Goal: Task Accomplishment & Management: Manage account settings

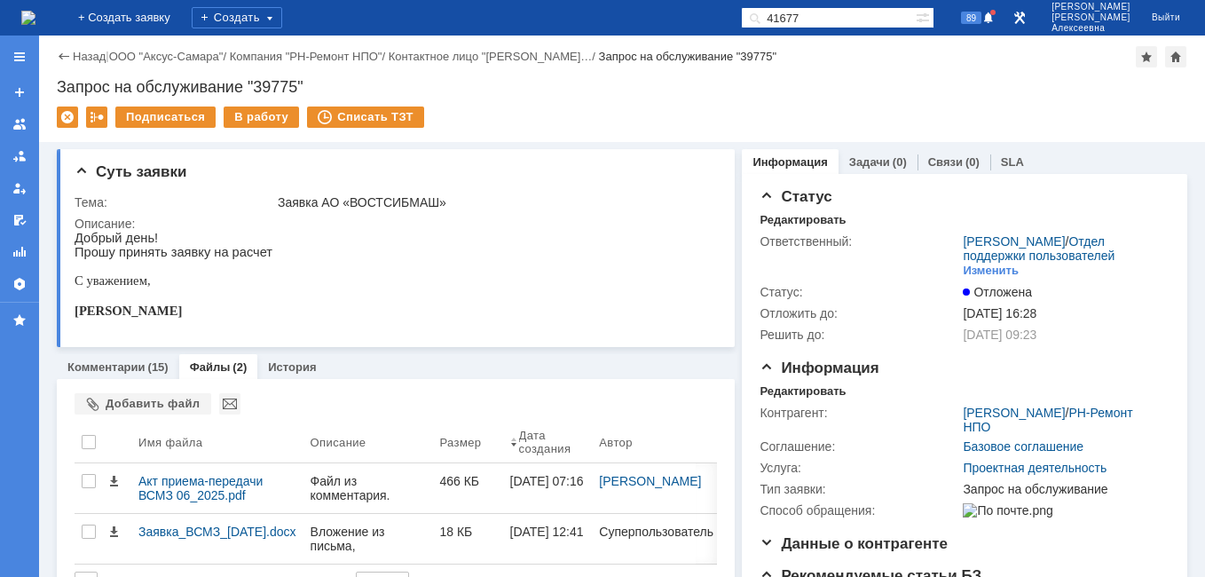
type input "41677"
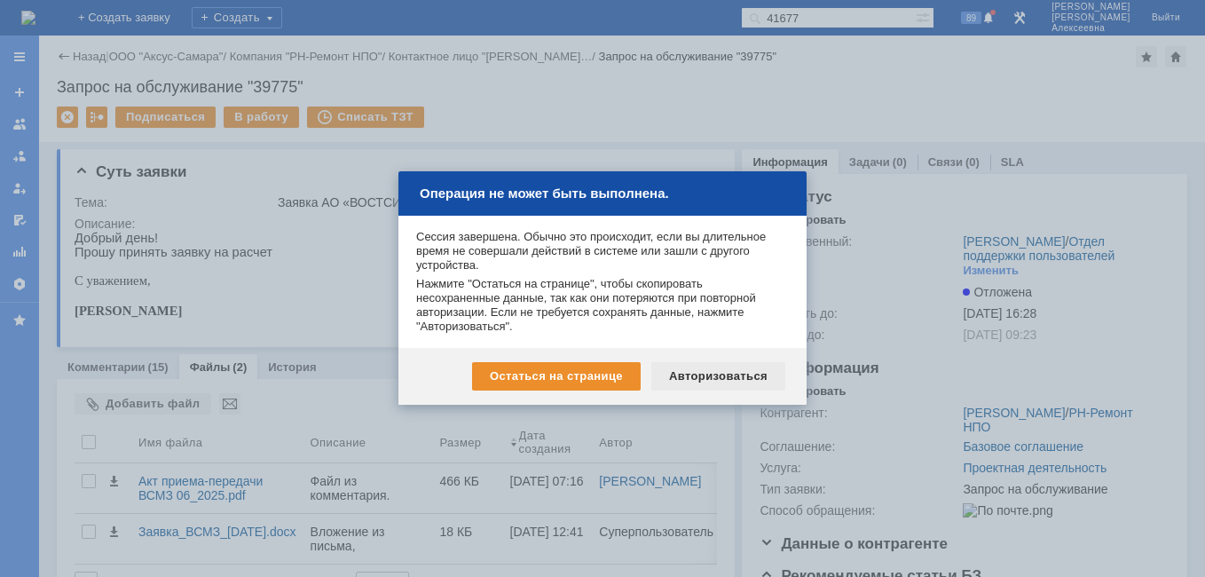
click at [720, 377] on div "Авторизоваться" at bounding box center [718, 376] width 134 height 28
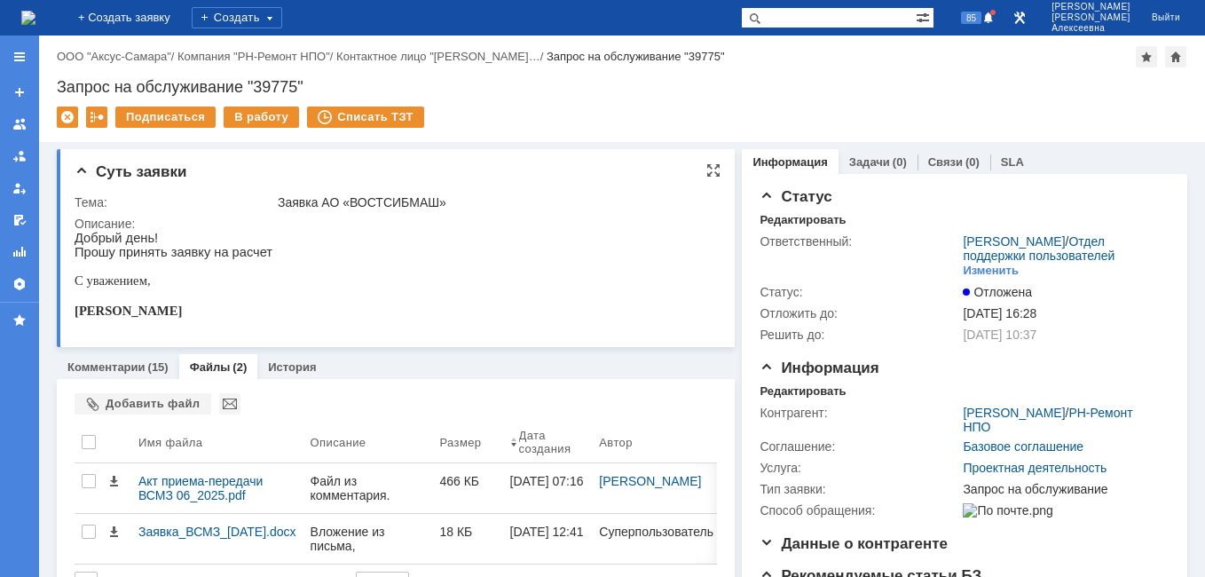
paste input "41677"
type input "41677"
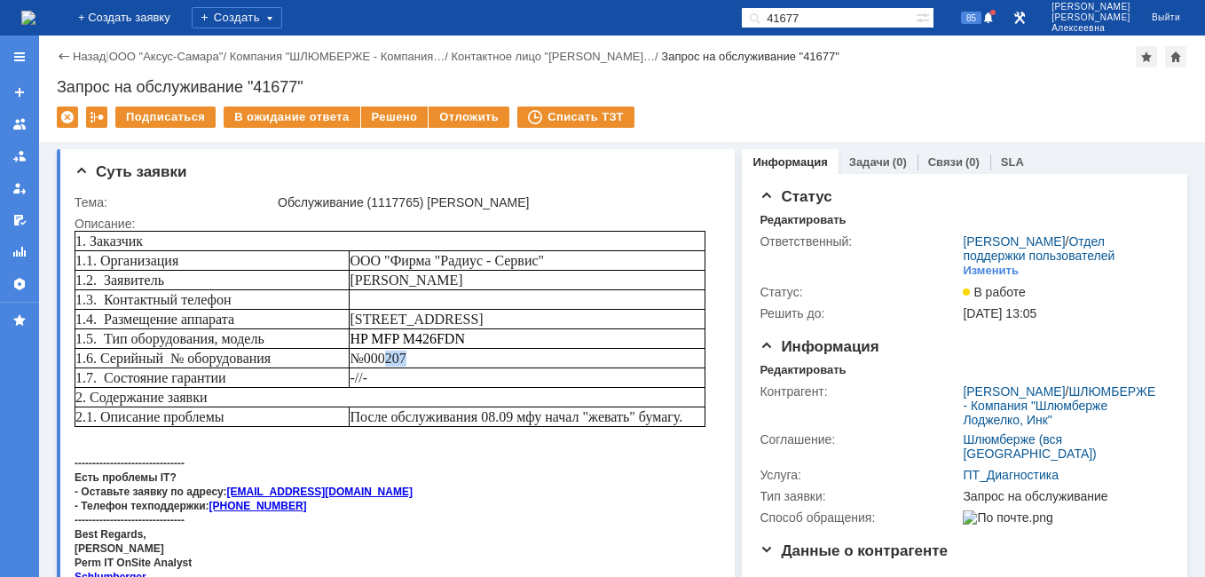
drag, startPoint x: 414, startPoint y: 355, endPoint x: 387, endPoint y: 354, distance: 27.5
click at [387, 354] on td "№000207" at bounding box center [528, 359] width 356 height 20
copy span "207"
click at [867, 153] on div "Задачи (0)" at bounding box center [877, 162] width 79 height 26
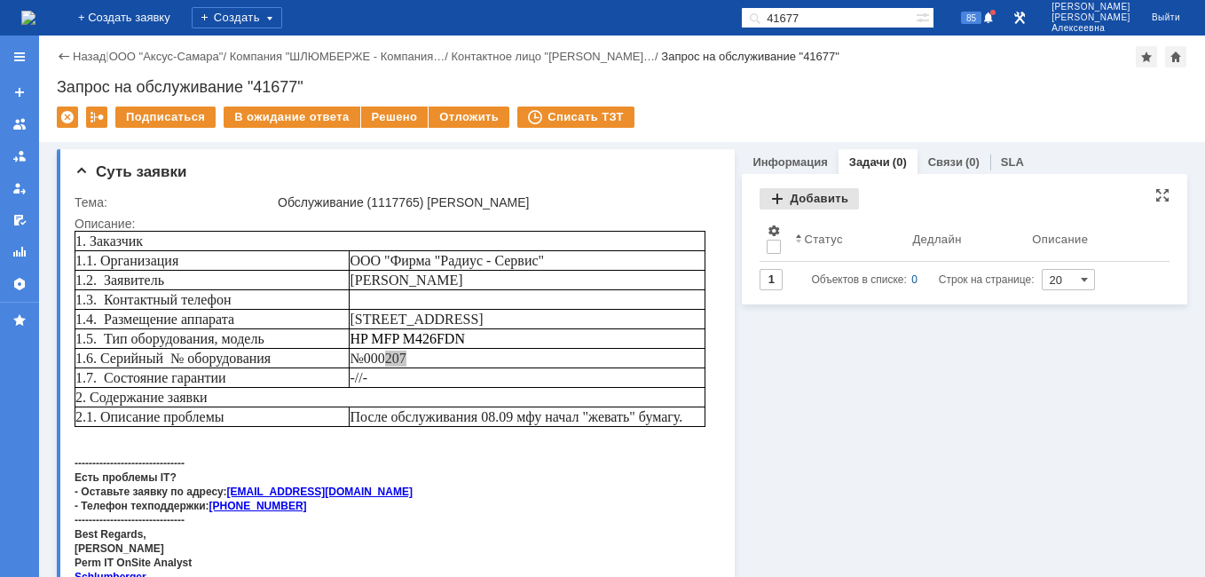
drag, startPoint x: 867, startPoint y: 153, endPoint x: 810, endPoint y: 192, distance: 69.4
click at [810, 192] on div "Добавить" at bounding box center [808, 198] width 99 height 21
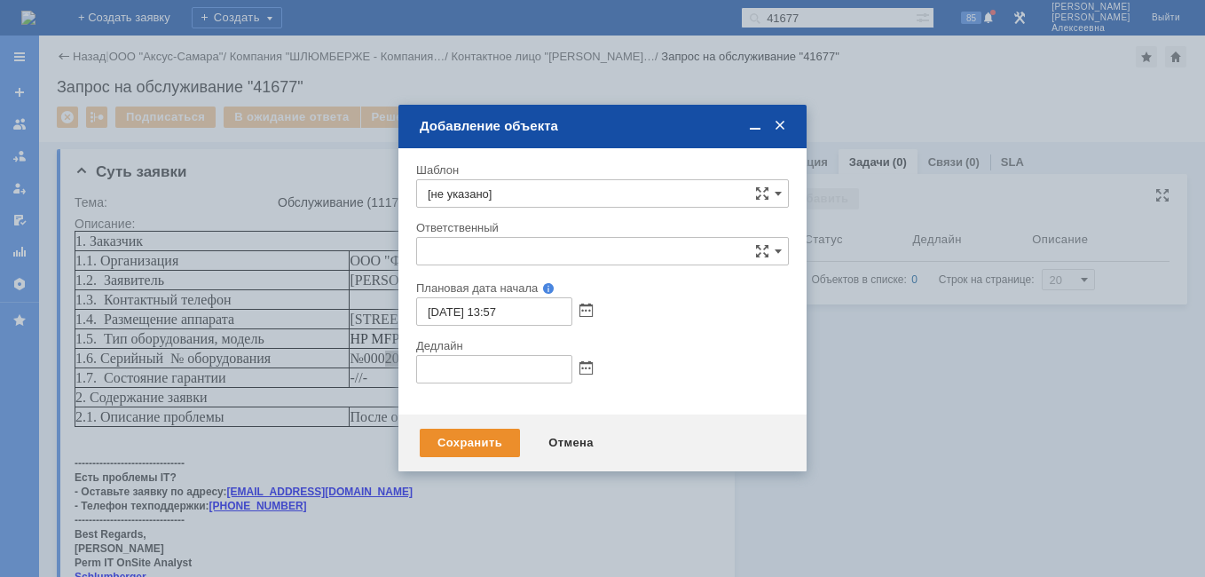
type input "[не указано]"
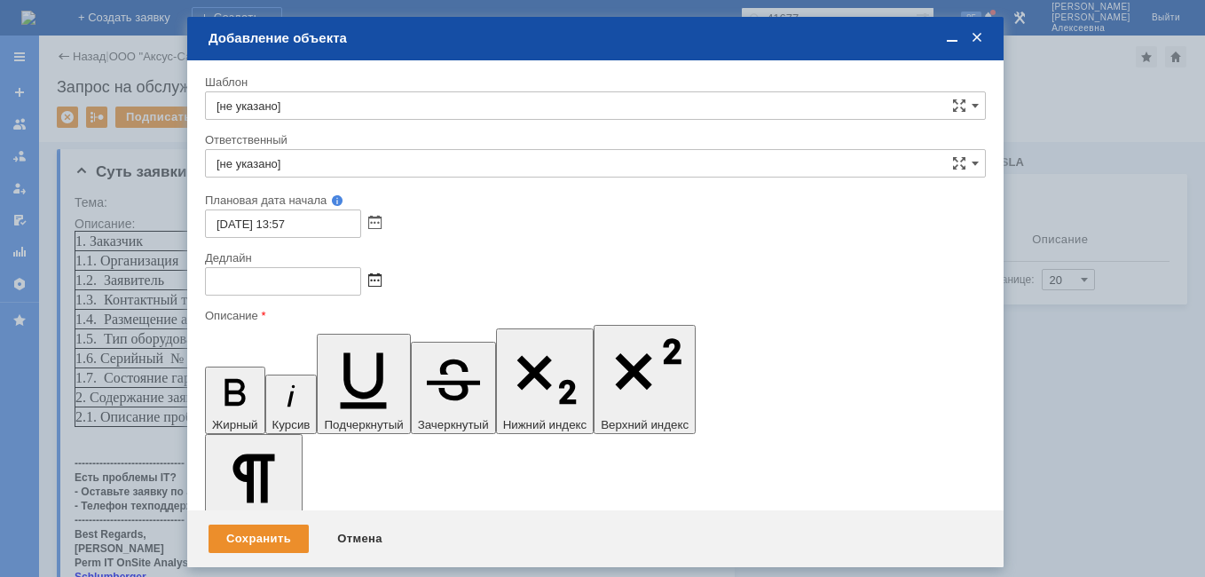
click at [372, 279] on span at bounding box center [374, 281] width 13 height 14
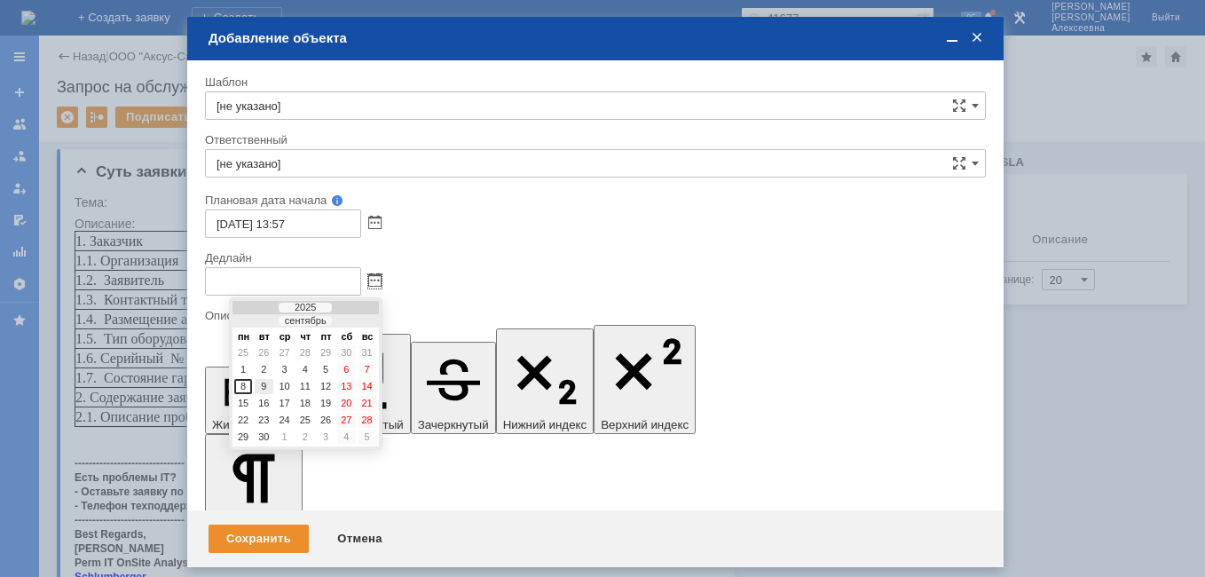
click at [266, 384] on div "9" at bounding box center [264, 386] width 18 height 15
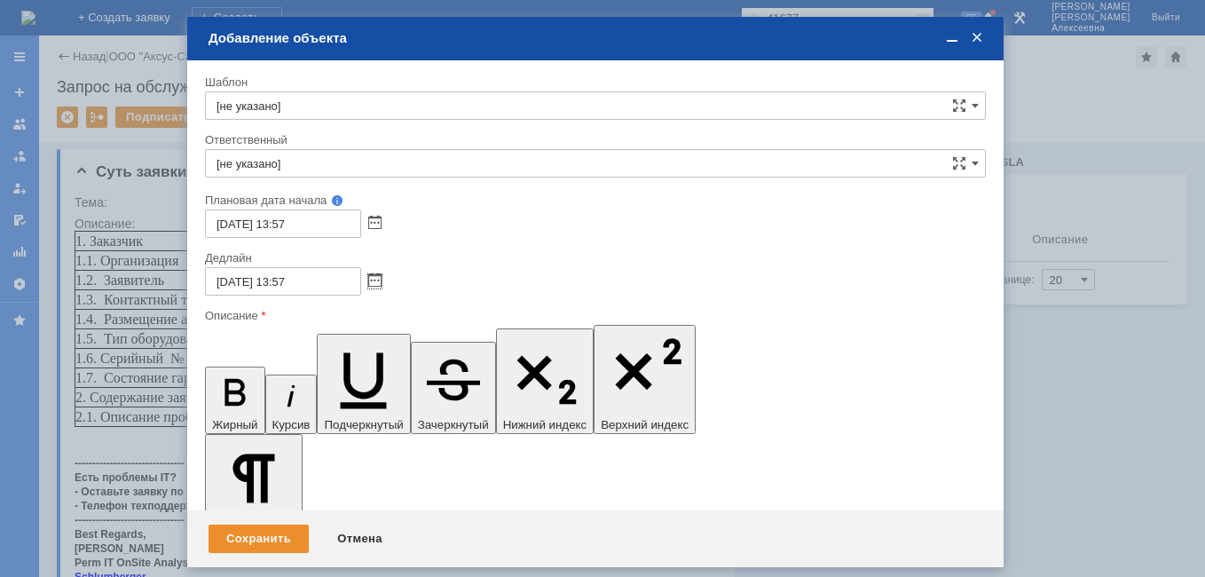
click at [287, 276] on input "09.09.2025 13:57" at bounding box center [283, 281] width 156 height 28
click at [290, 279] on input "09.09.2025 13:57" at bounding box center [283, 281] width 156 height 28
click at [323, 284] on input "09.09.2025 16:57" at bounding box center [283, 281] width 156 height 28
type input "09.09.2025 16:00"
click at [308, 155] on input "[не указано]" at bounding box center [595, 163] width 781 height 28
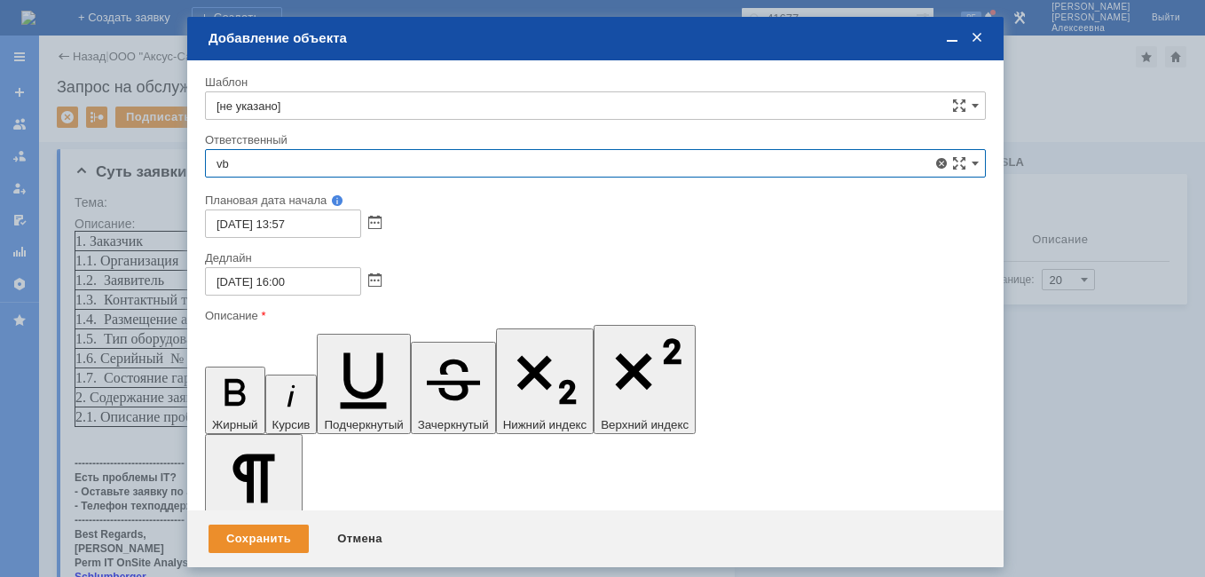
type input "v"
click at [280, 281] on div "менеджер МИКО" at bounding box center [595, 293] width 779 height 28
type input "менеджер МИКО"
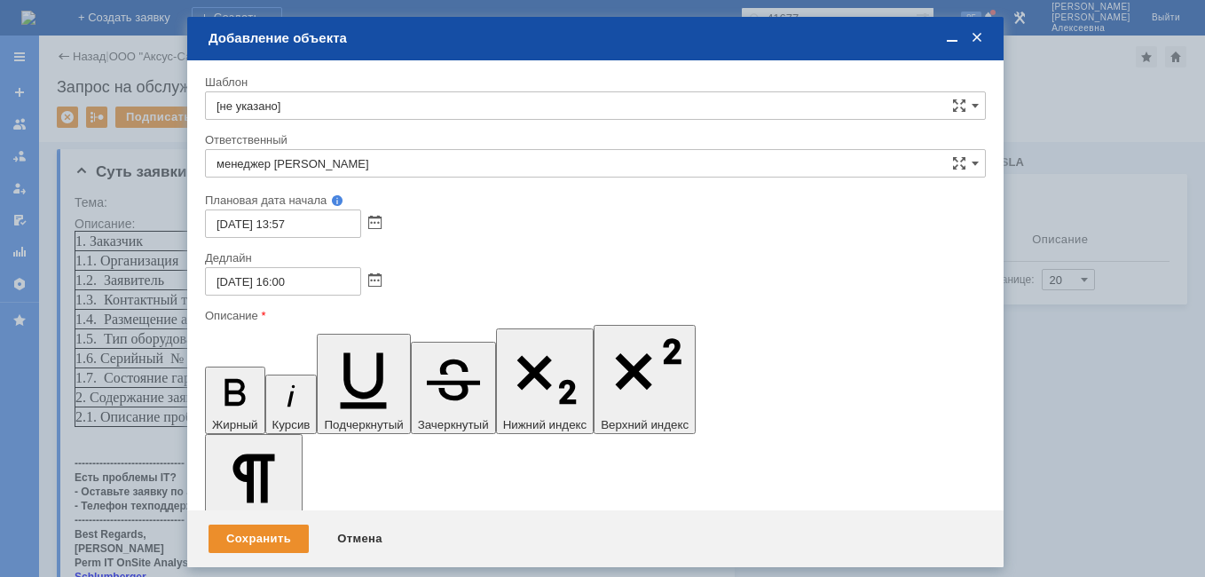
scroll to position [365, 6]
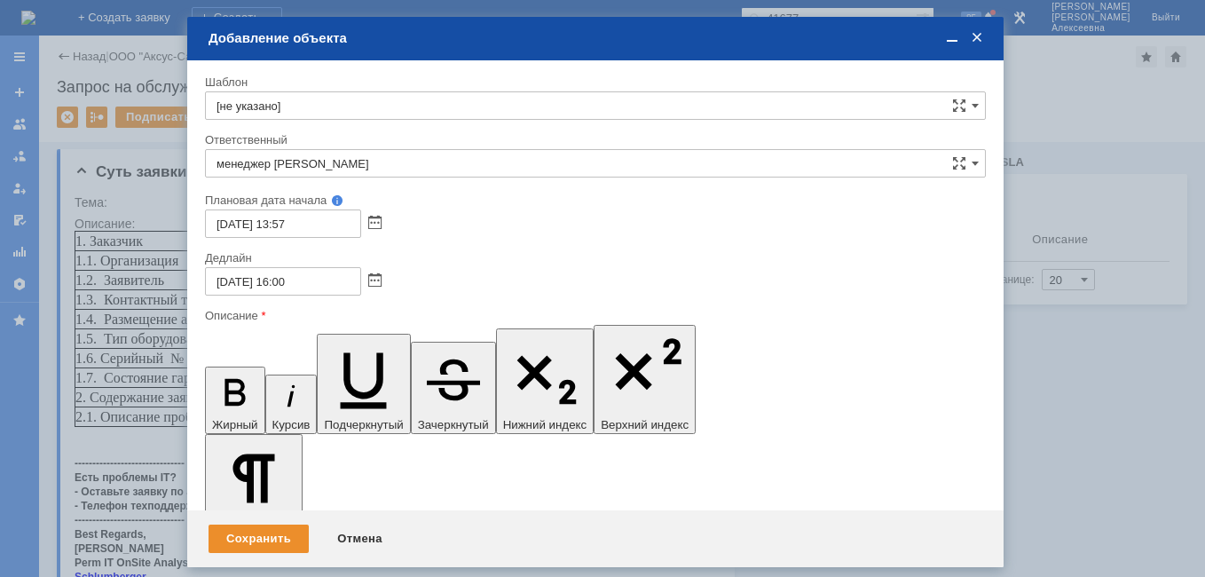
click at [949, 43] on span at bounding box center [952, 38] width 18 height 16
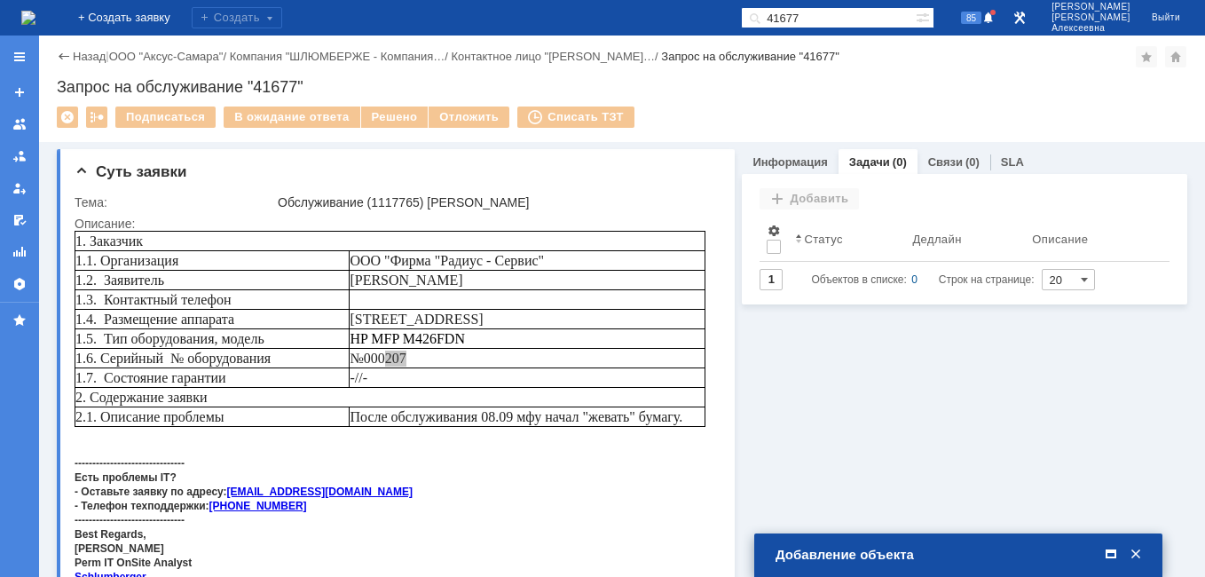
click at [1102, 555] on span at bounding box center [1111, 554] width 18 height 16
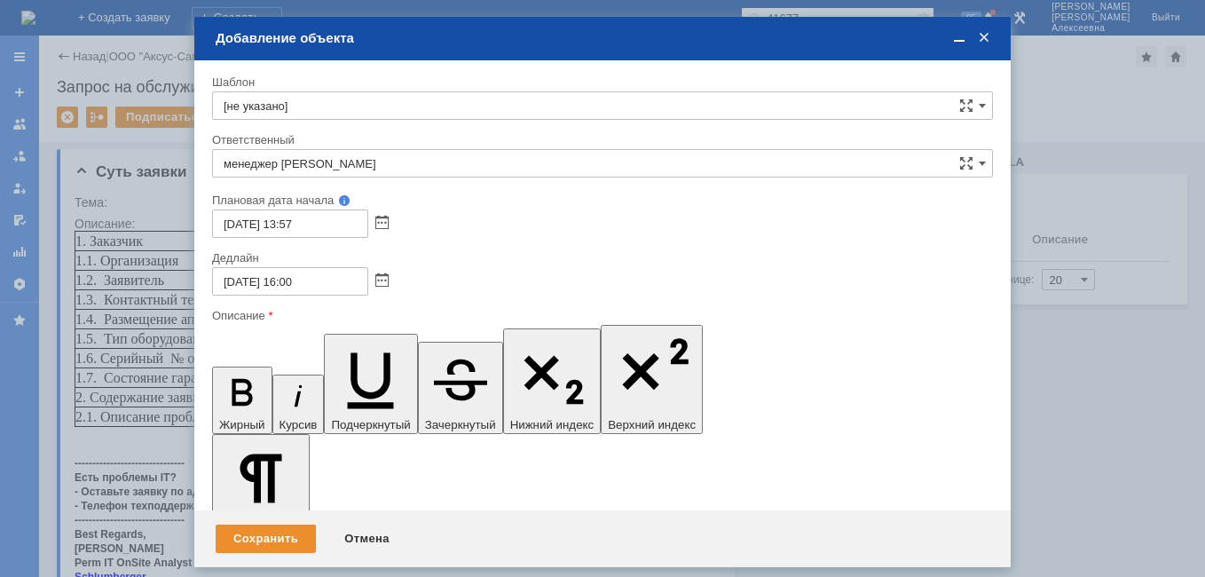
drag, startPoint x: 326, startPoint y: 5085, endPoint x: 223, endPoint y: 5068, distance: 104.4
click at [232, 379] on icon "button" at bounding box center [242, 392] width 20 height 27
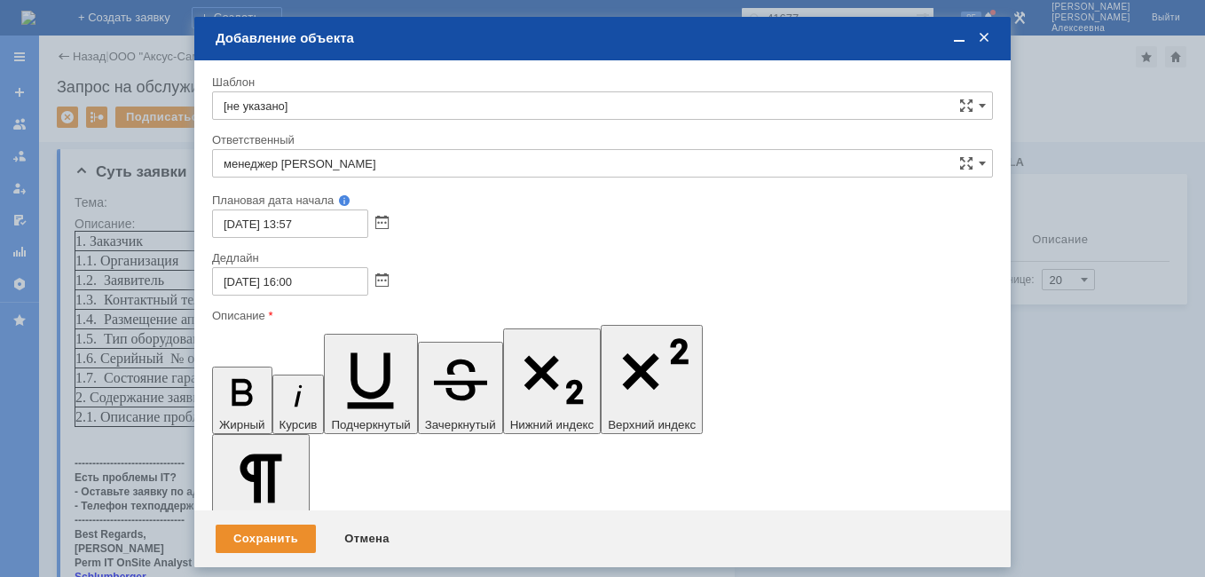
click at [954, 40] on span at bounding box center [959, 38] width 18 height 16
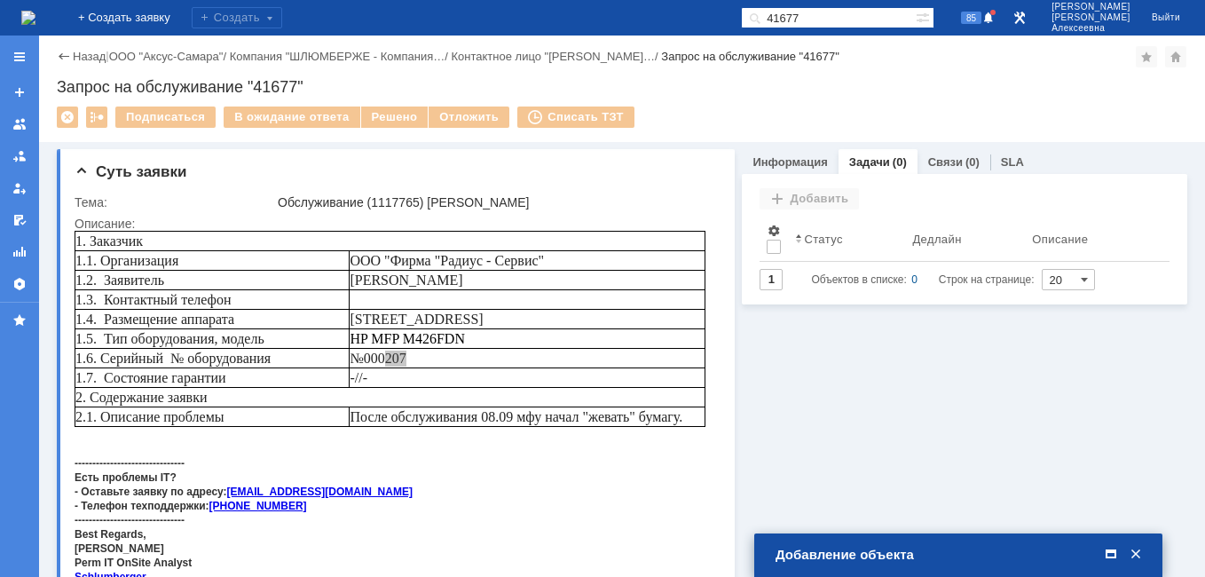
click at [1107, 561] on span at bounding box center [1111, 554] width 18 height 16
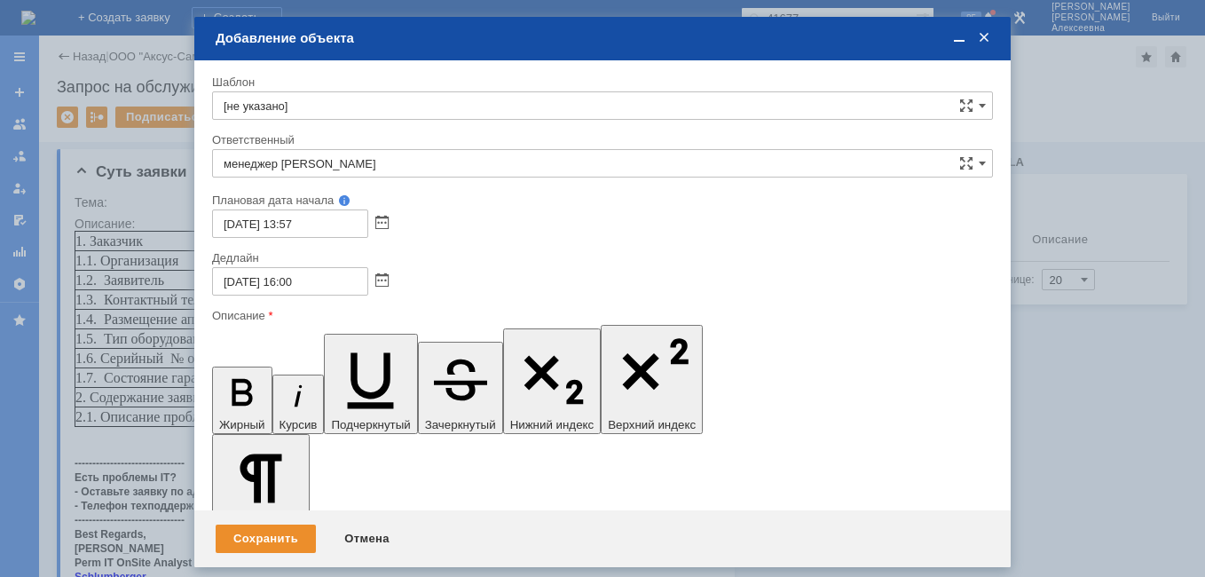
click at [958, 36] on span at bounding box center [959, 38] width 18 height 16
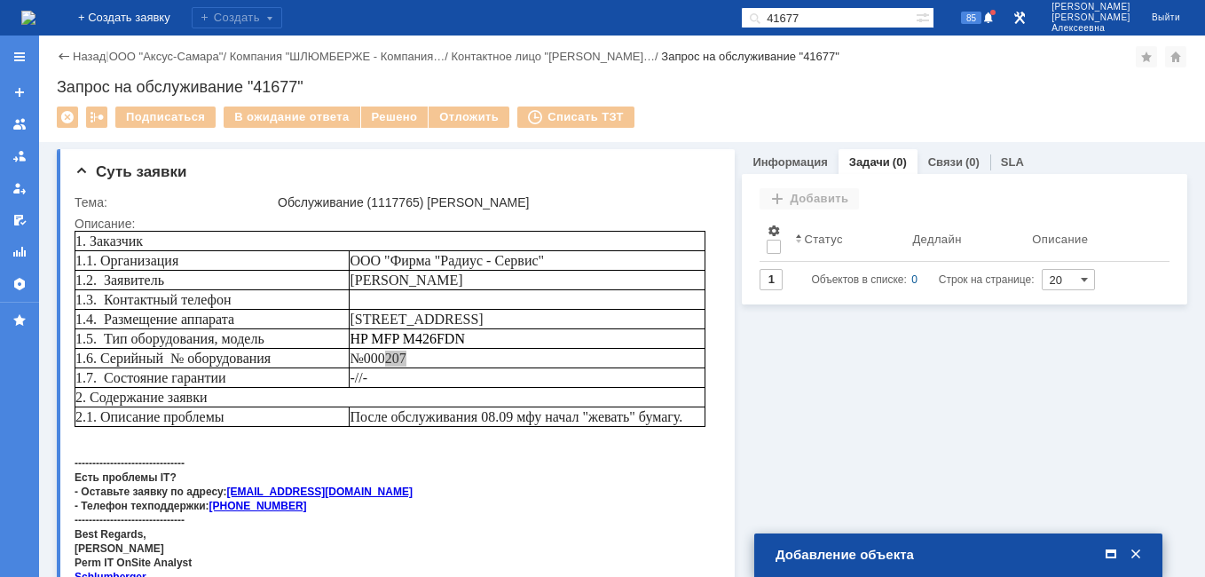
click at [1108, 555] on span at bounding box center [1111, 554] width 18 height 16
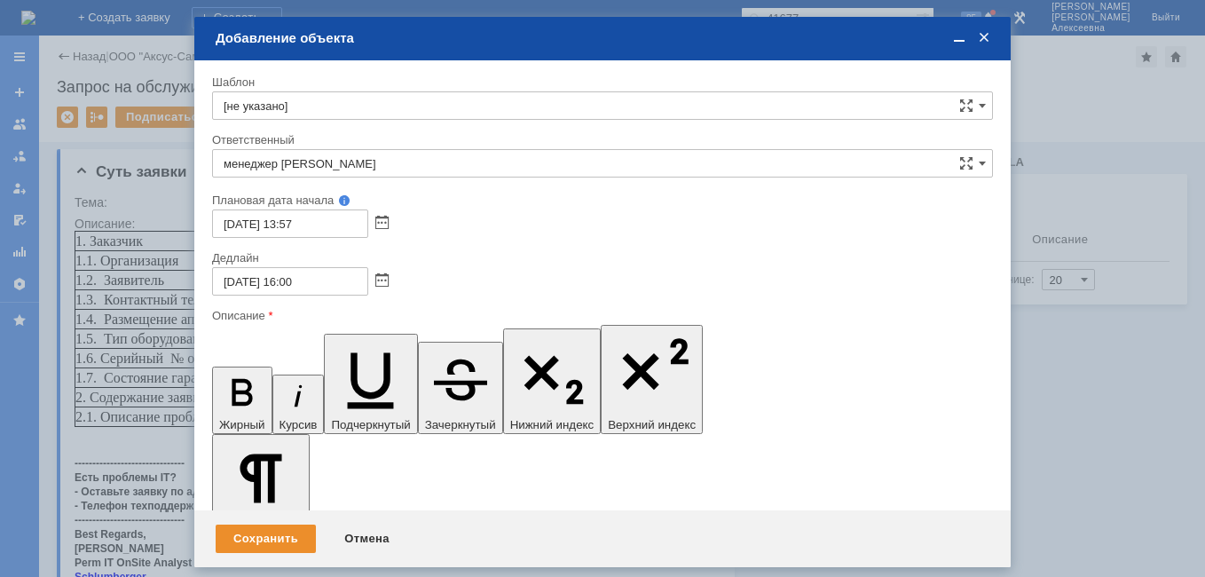
drag, startPoint x: 960, startPoint y: 41, endPoint x: 554, endPoint y: 58, distance: 406.6
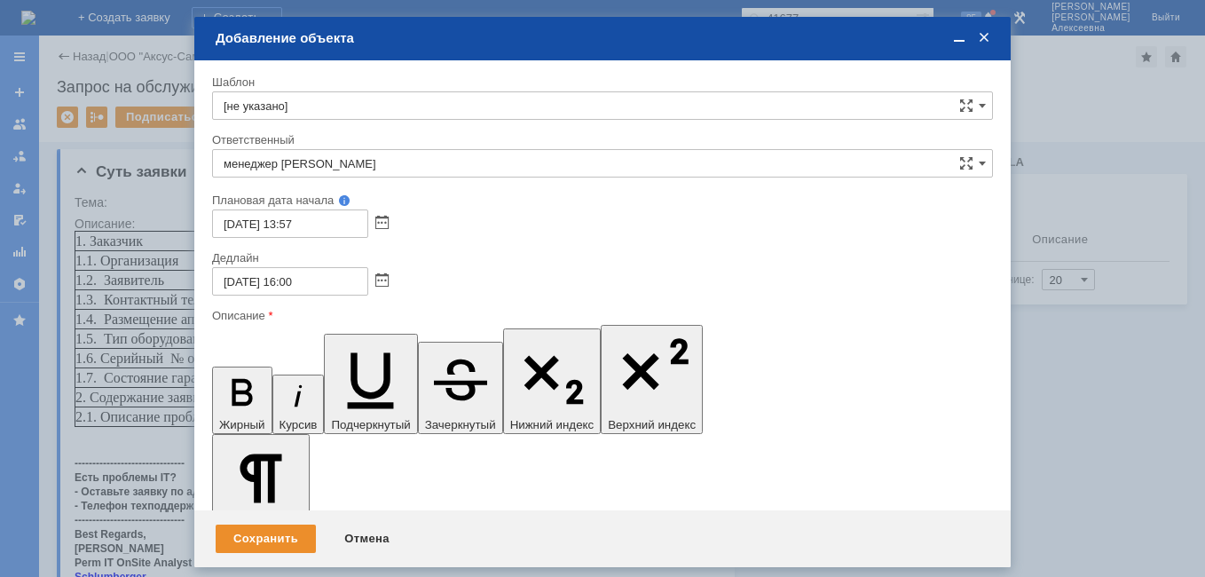
click at [954, 43] on span at bounding box center [959, 38] width 18 height 16
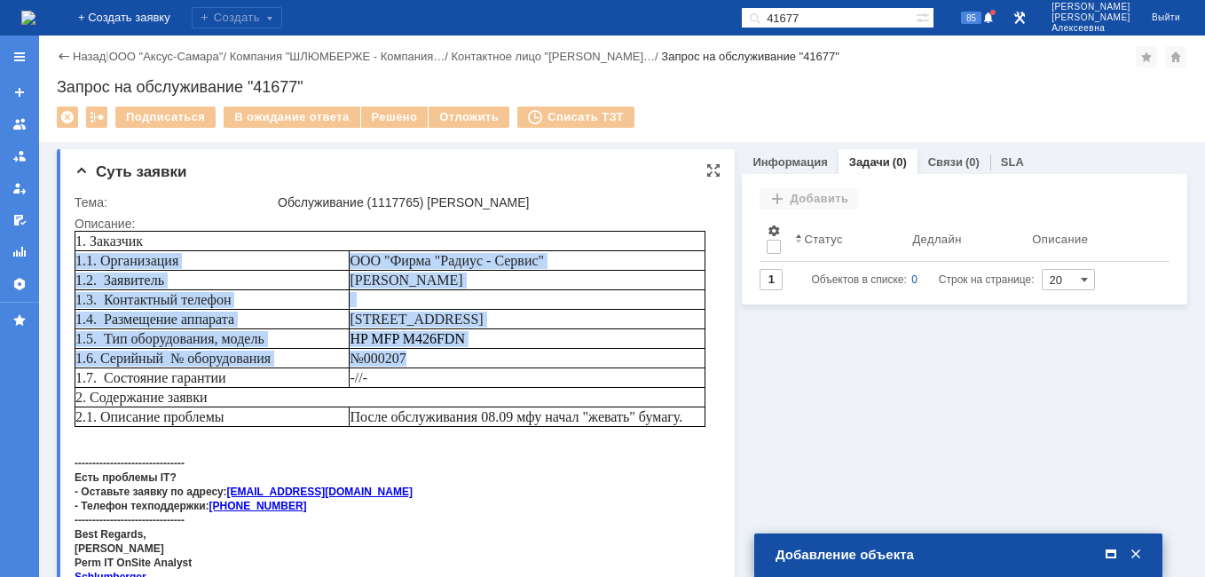
drag, startPoint x: 75, startPoint y: 261, endPoint x: 493, endPoint y: 360, distance: 430.3
click at [493, 360] on tbody "1. Заказчик 1.1. Организация ООО "Фирма "Радиус - Сервис" 1.2. Заявитель Stanis…" at bounding box center [390, 329] width 630 height 195
copy tbody "1.1. Организация ООО "Фирма "Радиус - Сервис" 1.2. Заявитель Stanislav Shatrov …"
click at [1112, 546] on span at bounding box center [1111, 554] width 18 height 16
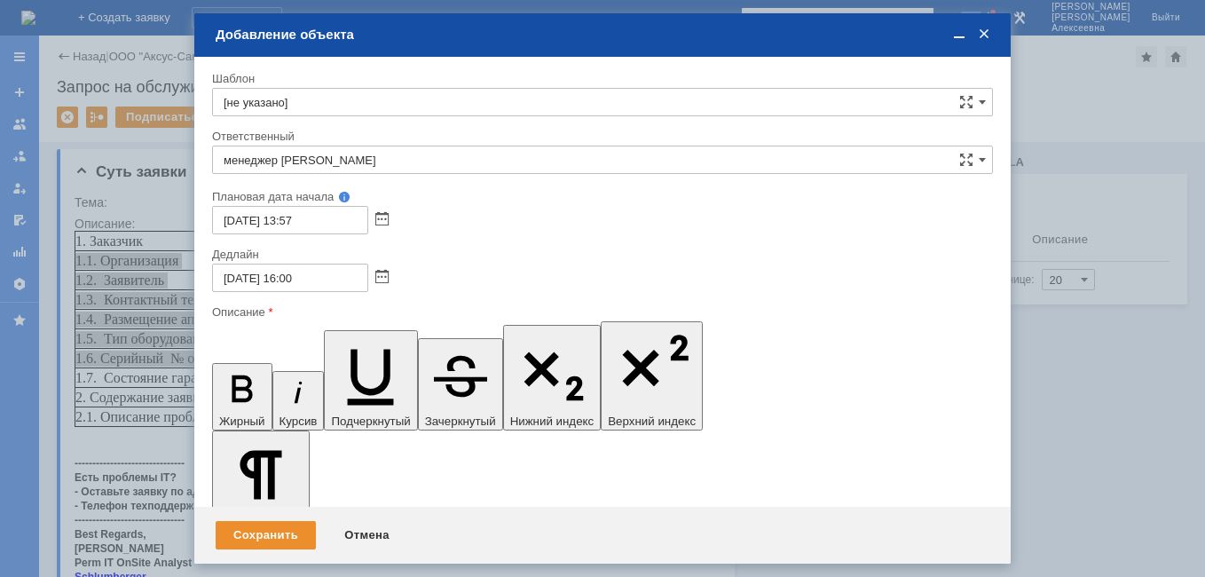
scroll to position [15, 6]
click at [255, 532] on div "Сохранить" at bounding box center [266, 535] width 100 height 28
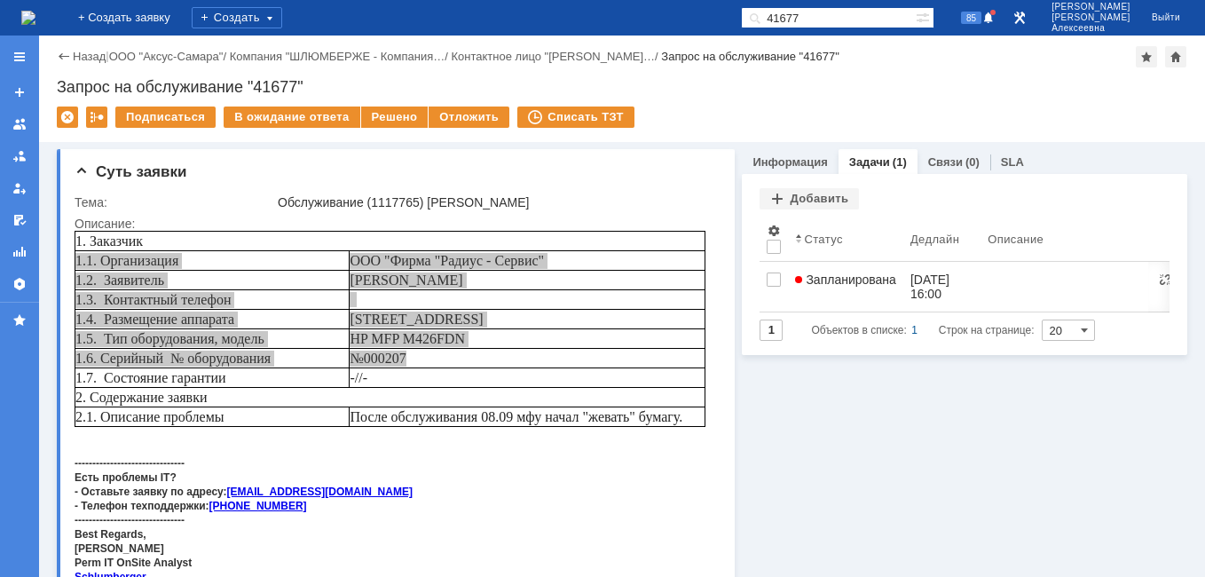
scroll to position [0, 0]
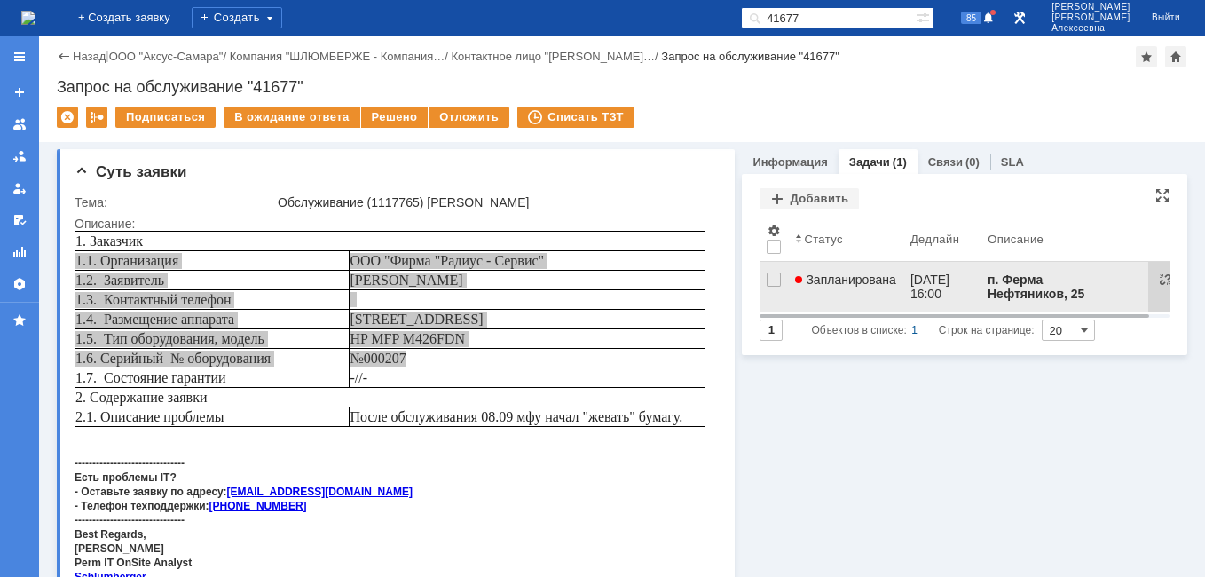
click at [868, 277] on span "Запланирована" at bounding box center [845, 279] width 101 height 14
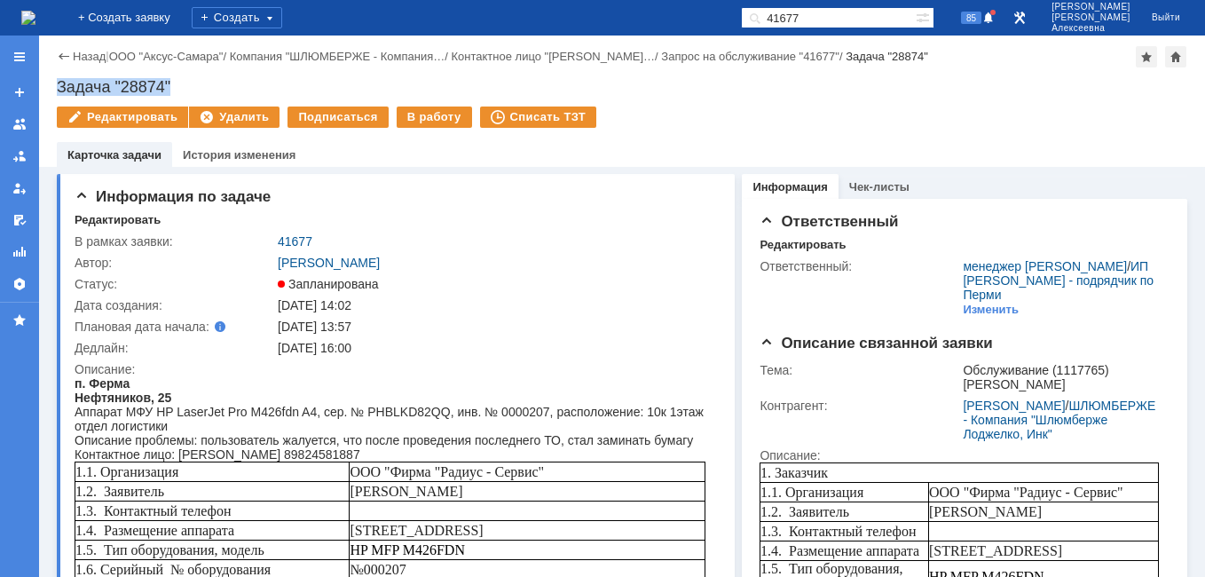
drag, startPoint x: 197, startPoint y: 81, endPoint x: 60, endPoint y: 77, distance: 136.7
click at [60, 77] on div "Назад | ООО "Аксус-Самара" / Компания "ШЛЮМБЕРЖЕ - Компания… / Контактное лицо …" at bounding box center [622, 100] width 1166 height 131
copy div "Задача "28874""
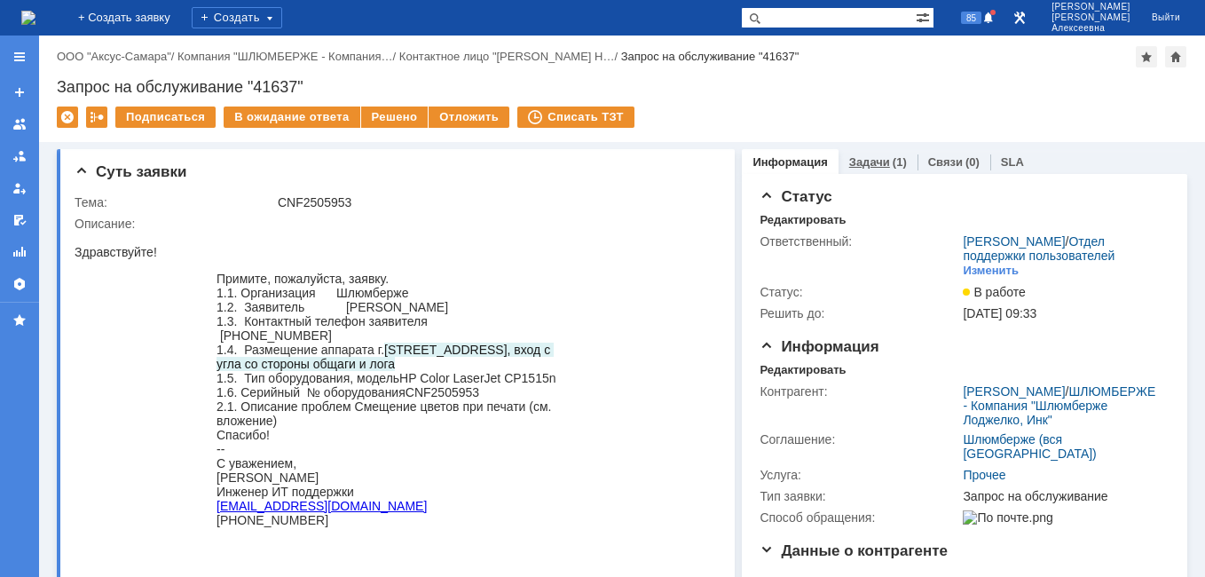
click at [861, 165] on link "Задачи" at bounding box center [869, 161] width 41 height 13
